Goal: Obtain resource: Obtain resource

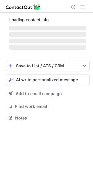
scroll to position [107, 93]
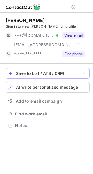
scroll to position [122, 93]
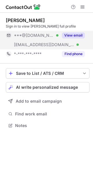
click at [80, 37] on button "View email" at bounding box center [73, 36] width 23 height 6
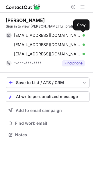
scroll to position [131, 93]
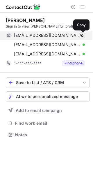
click at [82, 37] on span at bounding box center [82, 35] width 5 height 5
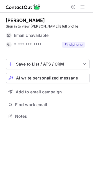
scroll to position [112, 93]
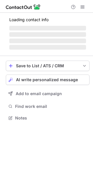
scroll to position [140, 93]
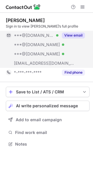
click at [76, 35] on button "View email" at bounding box center [73, 36] width 23 height 6
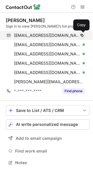
scroll to position [159, 93]
click at [83, 34] on span at bounding box center [82, 35] width 5 height 5
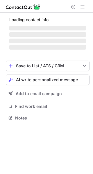
scroll to position [112, 93]
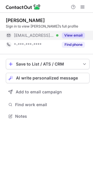
click at [75, 33] on button "View email" at bounding box center [73, 36] width 23 height 6
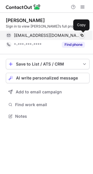
click at [81, 33] on button at bounding box center [82, 36] width 6 height 6
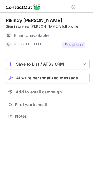
scroll to position [112, 93]
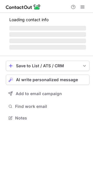
scroll to position [107, 93]
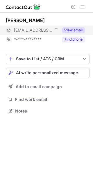
click at [78, 32] on button "View email" at bounding box center [73, 30] width 23 height 6
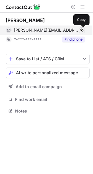
click at [83, 30] on span at bounding box center [82, 30] width 5 height 5
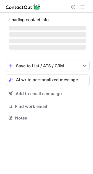
scroll to position [116, 93]
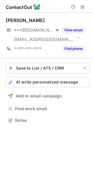
click at [76, 31] on button "View email" at bounding box center [73, 30] width 23 height 6
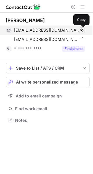
click at [82, 31] on span at bounding box center [82, 30] width 5 height 5
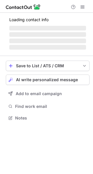
scroll to position [112, 93]
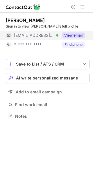
click at [80, 35] on button "View email" at bounding box center [73, 36] width 23 height 6
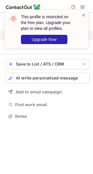
click at [82, 35] on div "This profile is restricted on the free plan. Upgrade your plan to view all prof…" at bounding box center [46, 31] width 93 height 55
click at [85, 17] on span at bounding box center [83, 15] width 5 height 6
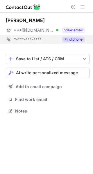
scroll to position [107, 93]
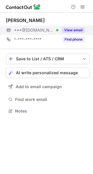
click at [77, 28] on button "View email" at bounding box center [73, 30] width 23 height 6
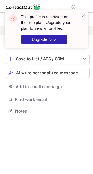
click at [82, 30] on div at bounding box center [83, 29] width 5 height 34
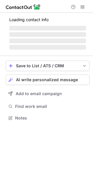
scroll to position [112, 93]
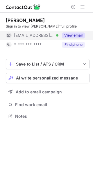
click at [78, 35] on button "View email" at bounding box center [73, 36] width 23 height 6
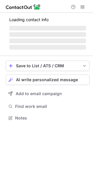
scroll to position [114, 93]
click at [79, 34] on span "‌" at bounding box center [47, 34] width 77 height 5
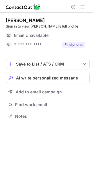
scroll to position [112, 93]
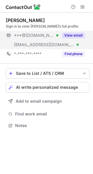
scroll to position [122, 93]
click at [78, 34] on button "View email" at bounding box center [73, 36] width 23 height 6
click at [74, 37] on button "View email" at bounding box center [73, 36] width 23 height 6
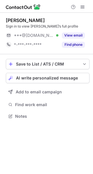
scroll to position [112, 93]
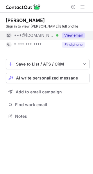
drag, startPoint x: 75, startPoint y: 29, endPoint x: 80, endPoint y: 35, distance: 8.7
click at [75, 29] on div "Sign in to view [PERSON_NAME]’s full profile" at bounding box center [48, 26] width 84 height 5
click at [80, 35] on button "View email" at bounding box center [73, 36] width 23 height 6
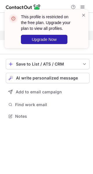
click at [82, 35] on div at bounding box center [83, 29] width 5 height 34
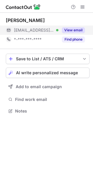
scroll to position [107, 93]
click at [75, 32] on button "View email" at bounding box center [73, 30] width 23 height 6
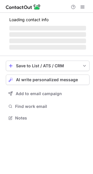
scroll to position [122, 93]
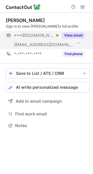
click at [76, 35] on button "View email" at bounding box center [73, 36] width 23 height 6
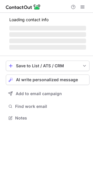
scroll to position [112, 93]
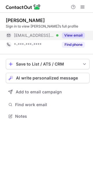
click at [73, 37] on button "View email" at bounding box center [73, 36] width 23 height 6
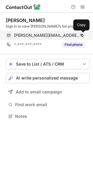
click at [79, 35] on button at bounding box center [82, 36] width 6 height 6
click at [80, 35] on span at bounding box center [82, 35] width 5 height 5
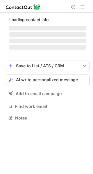
scroll to position [112, 93]
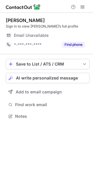
scroll to position [112, 93]
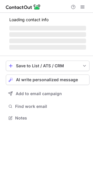
scroll to position [122, 93]
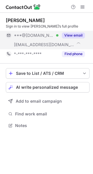
click at [70, 33] on button "View email" at bounding box center [73, 36] width 23 height 6
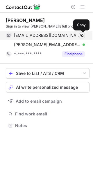
click at [84, 35] on span at bounding box center [82, 35] width 5 height 5
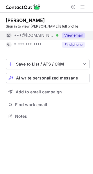
scroll to position [112, 93]
click at [83, 33] on button "View email" at bounding box center [73, 36] width 23 height 6
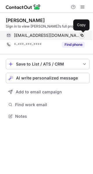
click at [84, 35] on span at bounding box center [82, 35] width 5 height 5
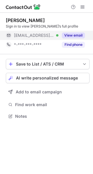
scroll to position [112, 93]
click at [79, 34] on button "View email" at bounding box center [73, 36] width 23 height 6
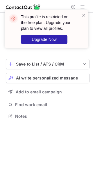
click at [83, 36] on div "This profile is restricted on the free plan. Upgrade your plan to view all prof…" at bounding box center [47, 29] width 84 height 38
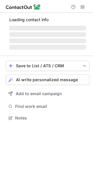
scroll to position [112, 93]
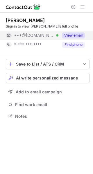
click at [85, 33] on div "View email" at bounding box center [71, 35] width 26 height 9
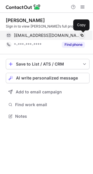
click at [82, 35] on span at bounding box center [82, 35] width 5 height 5
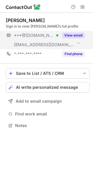
scroll to position [122, 93]
click at [79, 33] on button "View email" at bounding box center [73, 36] width 23 height 6
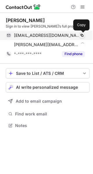
click at [82, 36] on span at bounding box center [82, 35] width 5 height 5
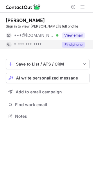
scroll to position [112, 93]
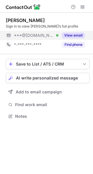
click at [78, 34] on button "View email" at bounding box center [73, 36] width 23 height 6
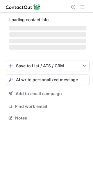
scroll to position [112, 93]
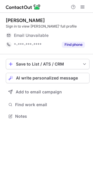
click at [76, 34] on div "Email Unavailable" at bounding box center [49, 35] width 71 height 9
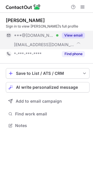
scroll to position [122, 93]
click at [77, 33] on button "View email" at bounding box center [73, 36] width 23 height 6
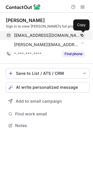
click at [81, 35] on span at bounding box center [82, 35] width 5 height 5
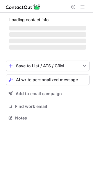
scroll to position [122, 93]
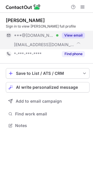
click at [80, 33] on button "View email" at bounding box center [73, 36] width 23 height 6
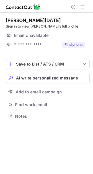
scroll to position [112, 93]
click at [78, 32] on div "Email Unavailable" at bounding box center [49, 35] width 71 height 9
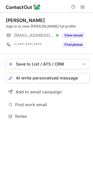
scroll to position [112, 93]
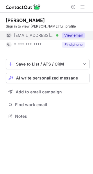
click at [74, 34] on button "View email" at bounding box center [73, 36] width 23 height 6
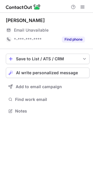
scroll to position [107, 93]
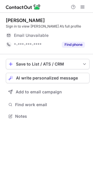
scroll to position [112, 93]
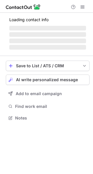
scroll to position [112, 93]
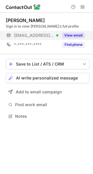
click at [78, 34] on button "View email" at bounding box center [73, 36] width 23 height 6
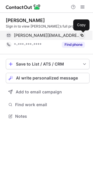
click at [83, 35] on span at bounding box center [82, 35] width 5 height 5
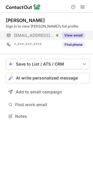
scroll to position [112, 93]
click at [78, 33] on button "View email" at bounding box center [73, 36] width 23 height 6
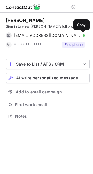
click at [83, 35] on span at bounding box center [82, 35] width 5 height 5
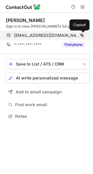
click at [83, 35] on span at bounding box center [82, 35] width 5 height 5
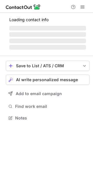
scroll to position [107, 93]
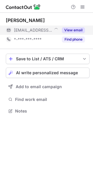
click at [80, 31] on button "View email" at bounding box center [73, 30] width 23 height 6
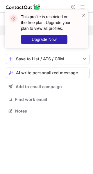
click at [82, 15] on span at bounding box center [83, 15] width 5 height 6
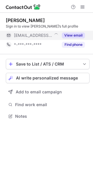
scroll to position [112, 93]
click at [75, 32] on div "View email" at bounding box center [71, 35] width 26 height 9
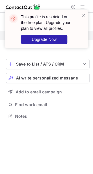
click at [84, 14] on span at bounding box center [83, 15] width 5 height 6
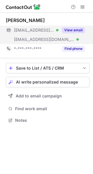
scroll to position [116, 93]
drag, startPoint x: 77, startPoint y: 32, endPoint x: 82, endPoint y: 31, distance: 4.7
click at [78, 31] on button "View email" at bounding box center [73, 30] width 23 height 6
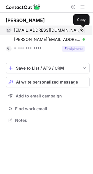
click at [82, 30] on span at bounding box center [82, 30] width 5 height 5
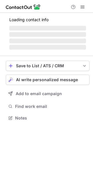
scroll to position [116, 93]
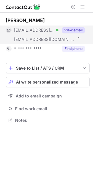
click at [80, 33] on button "View email" at bounding box center [73, 30] width 23 height 6
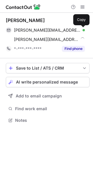
click at [82, 30] on span at bounding box center [82, 30] width 5 height 5
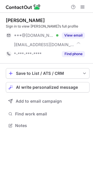
scroll to position [122, 93]
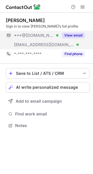
click at [80, 33] on button "View email" at bounding box center [73, 36] width 23 height 6
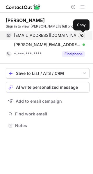
click at [82, 34] on span at bounding box center [82, 35] width 5 height 5
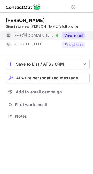
scroll to position [112, 93]
click at [80, 36] on button "View email" at bounding box center [73, 36] width 23 height 6
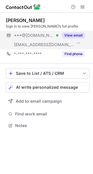
scroll to position [122, 93]
click at [79, 35] on button "View email" at bounding box center [73, 36] width 23 height 6
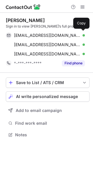
scroll to position [131, 93]
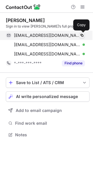
click at [83, 35] on span at bounding box center [82, 35] width 5 height 5
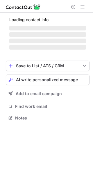
scroll to position [122, 93]
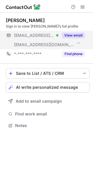
click at [77, 35] on button "View email" at bounding box center [73, 36] width 23 height 6
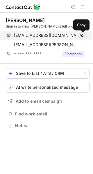
click at [81, 36] on span at bounding box center [82, 35] width 5 height 5
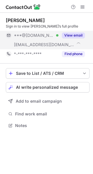
scroll to position [122, 93]
click at [76, 33] on button "View email" at bounding box center [73, 36] width 23 height 6
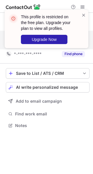
click at [83, 35] on div at bounding box center [83, 29] width 5 height 34
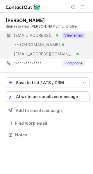
scroll to position [131, 93]
click at [83, 32] on div "View email" at bounding box center [71, 35] width 26 height 9
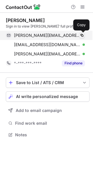
click at [82, 35] on span at bounding box center [82, 35] width 5 height 5
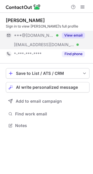
scroll to position [122, 93]
drag, startPoint x: 76, startPoint y: 36, endPoint x: 86, endPoint y: 36, distance: 10.7
click at [76, 36] on button "View email" at bounding box center [73, 36] width 23 height 6
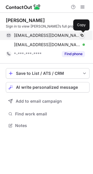
click at [82, 34] on span at bounding box center [82, 35] width 5 height 5
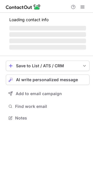
scroll to position [112, 93]
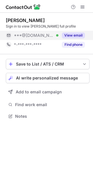
click at [78, 35] on button "View email" at bounding box center [73, 36] width 23 height 6
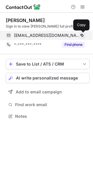
click at [82, 35] on span at bounding box center [82, 35] width 5 height 5
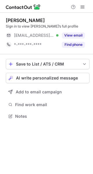
scroll to position [112, 93]
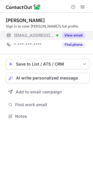
click at [77, 37] on button "View email" at bounding box center [73, 36] width 23 height 6
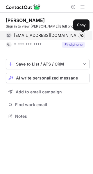
click at [83, 35] on span at bounding box center [82, 35] width 5 height 5
